Goal: Transaction & Acquisition: Purchase product/service

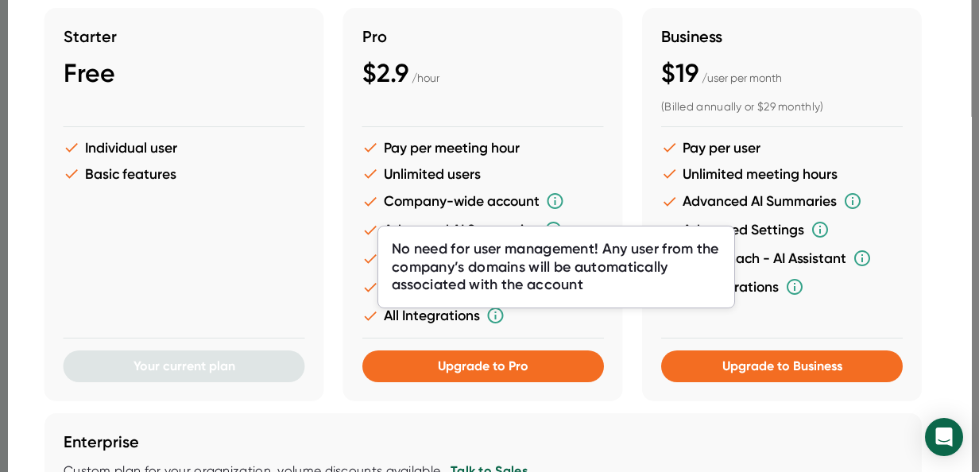
click at [556, 197] on icon at bounding box center [555, 200] width 19 height 19
